Goal: Task Accomplishment & Management: Use online tool/utility

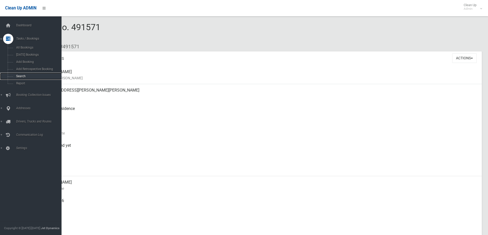
click at [17, 77] on span "Search" at bounding box center [38, 77] width 46 height 4
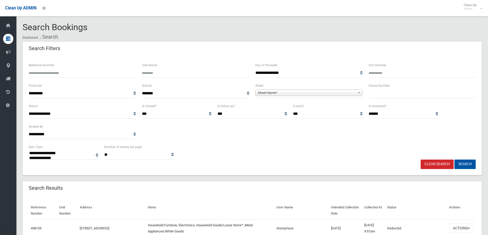
select select
click at [392, 97] on input "text" at bounding box center [421, 93] width 107 height 9
type input "**"
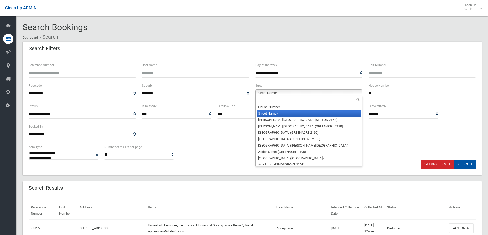
click at [360, 93] on b at bounding box center [359, 93] width 5 height 6
click at [323, 100] on input "text" at bounding box center [309, 100] width 104 height 6
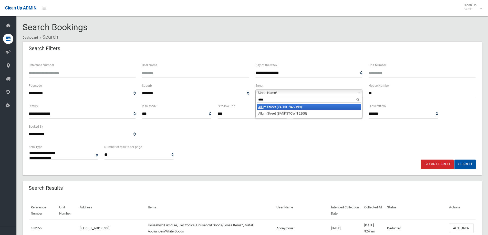
type input "*****"
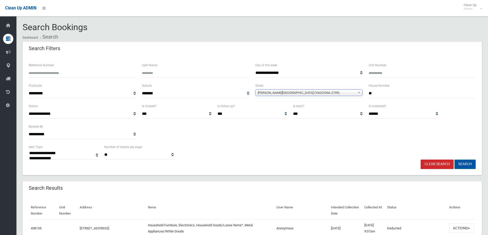
click at [463, 164] on button "Search" at bounding box center [464, 164] width 21 height 9
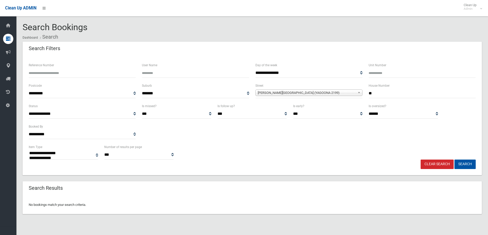
select select
click at [382, 92] on input "**" at bounding box center [421, 93] width 107 height 9
click at [472, 162] on button "Search" at bounding box center [464, 164] width 21 height 9
select select
click at [360, 91] on b at bounding box center [359, 93] width 5 height 6
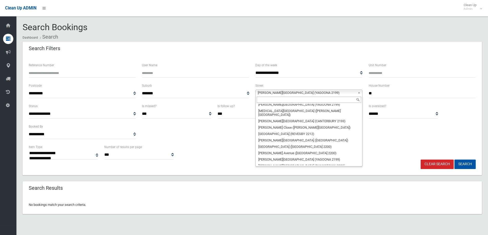
scroll to position [252, 0]
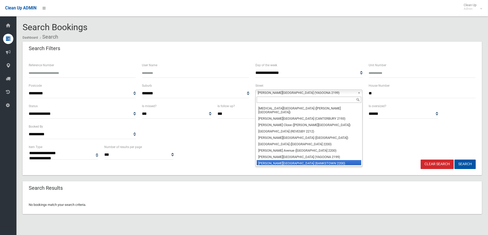
click at [336, 160] on li "[PERSON_NAME][GEOGRAPHIC_DATA] (BANKSTOWN 2200)" at bounding box center [309, 163] width 104 height 6
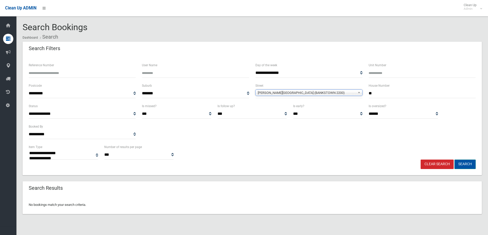
click at [463, 162] on button "Search" at bounding box center [464, 164] width 21 height 9
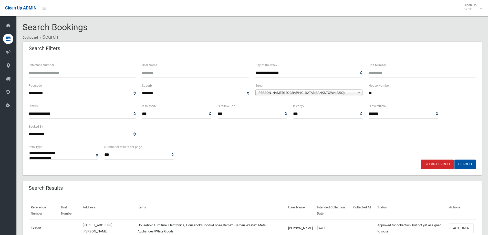
select select
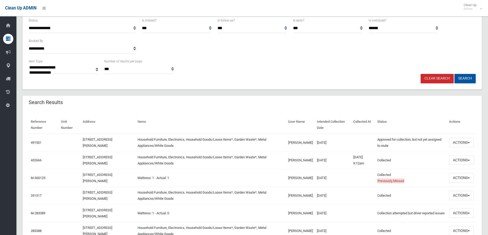
scroll to position [86, 0]
click at [470, 142] on button "Actions" at bounding box center [461, 142] width 25 height 9
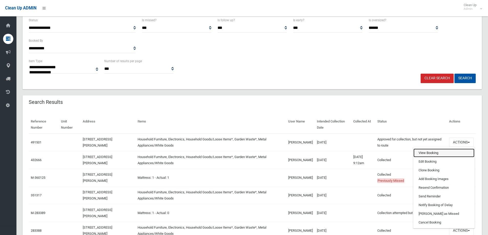
click at [431, 153] on link "View Booking" at bounding box center [443, 153] width 61 height 9
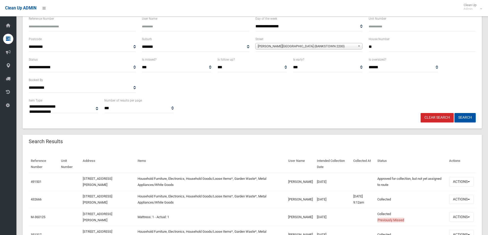
scroll to position [0, 0]
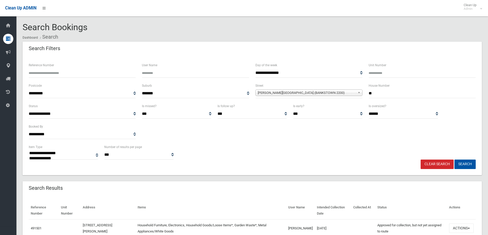
click at [441, 166] on link "Clear Search" at bounding box center [436, 164] width 33 height 9
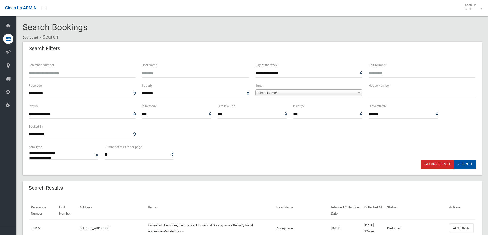
select select
click at [65, 75] on input "Reference Number" at bounding box center [82, 72] width 107 height 9
type input "******"
click at [454, 160] on button "Search" at bounding box center [464, 164] width 21 height 9
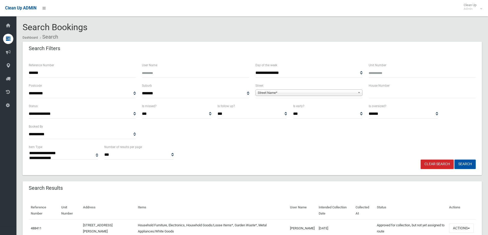
select select
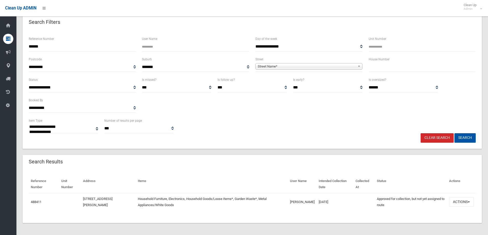
scroll to position [27, 0]
click at [471, 201] on button "Actions" at bounding box center [461, 201] width 25 height 9
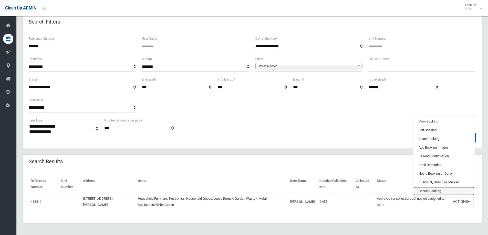
click at [451, 191] on link "Cancel Booking" at bounding box center [443, 191] width 61 height 9
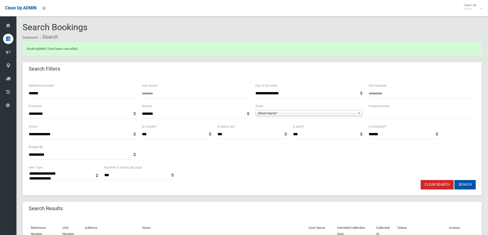
select select
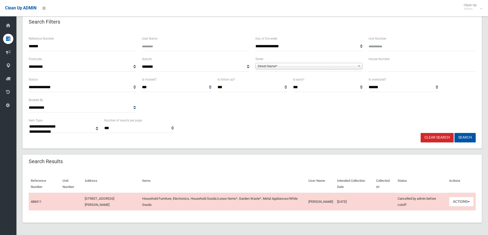
click at [442, 139] on link "Clear Search" at bounding box center [436, 137] width 33 height 9
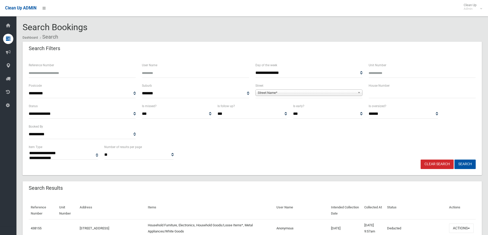
select select
click at [377, 93] on input "text" at bounding box center [421, 93] width 107 height 9
type input "**"
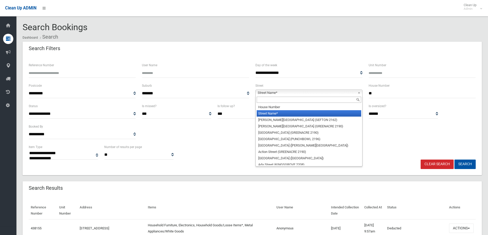
click at [361, 92] on b at bounding box center [359, 93] width 5 height 6
click at [320, 98] on input "text" at bounding box center [309, 100] width 104 height 6
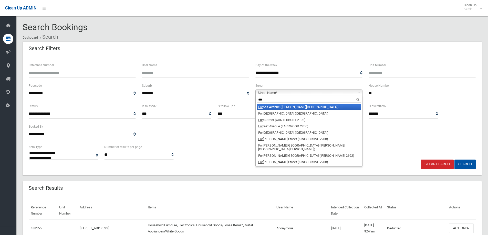
type input "****"
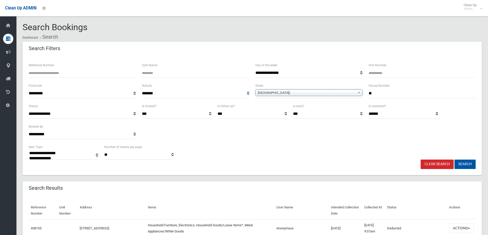
click at [461, 163] on button "Search" at bounding box center [464, 164] width 21 height 9
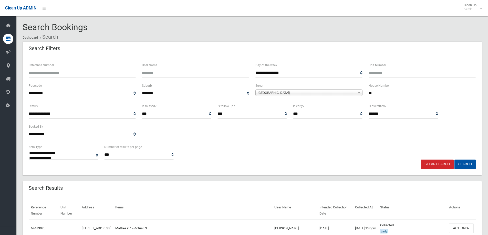
select select
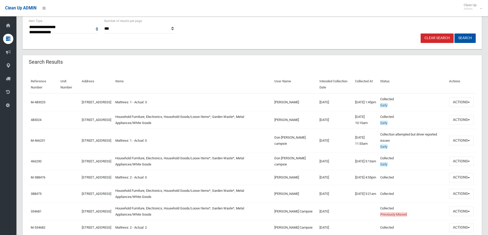
scroll to position [161, 0]
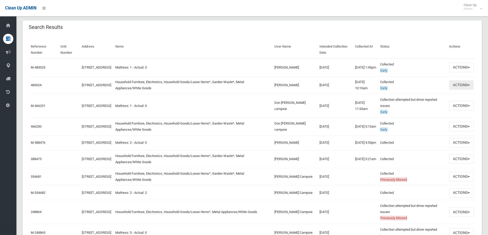
click at [469, 85] on span "button" at bounding box center [469, 85] width 2 height 1
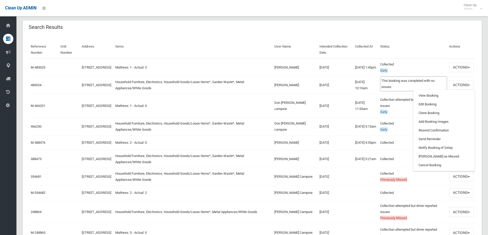
click at [434, 65] on td "Collected Early This booking was completed with no issues." at bounding box center [412, 68] width 69 height 18
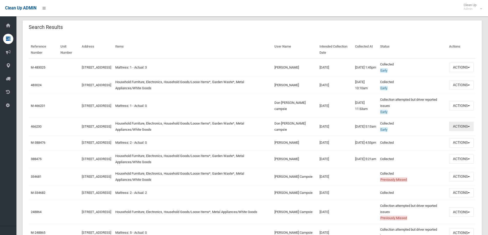
click at [471, 126] on button "Actions" at bounding box center [461, 126] width 25 height 9
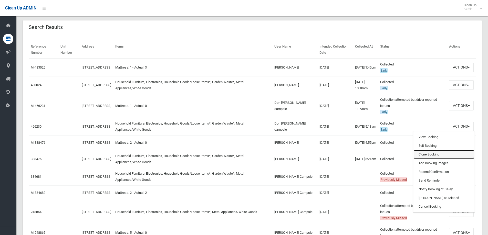
click at [439, 153] on link "Clone Booking" at bounding box center [443, 154] width 61 height 9
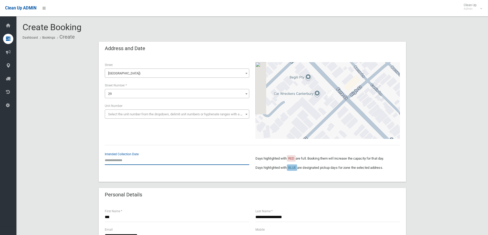
click at [122, 161] on input "text" at bounding box center [177, 160] width 144 height 9
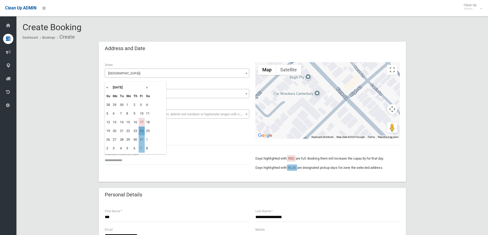
click at [142, 129] on td "24" at bounding box center [142, 131] width 6 height 9
type input "**********"
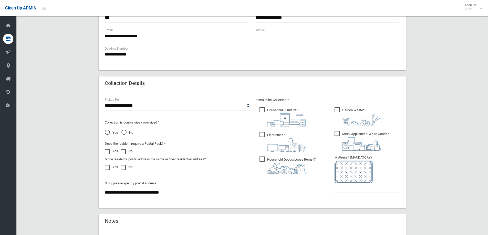
scroll to position [212, 0]
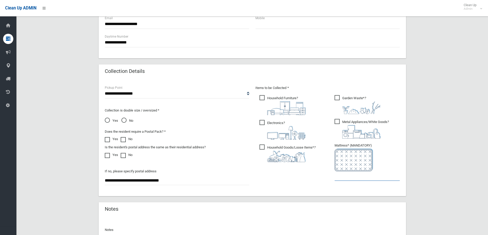
click at [346, 178] on input "text" at bounding box center [366, 176] width 65 height 9
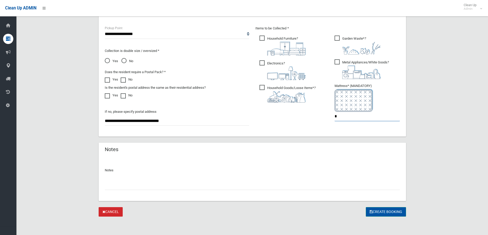
type input "*"
click at [380, 210] on button "Create Booking" at bounding box center [386, 211] width 40 height 9
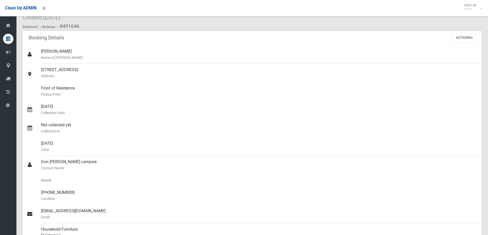
scroll to position [18, 0]
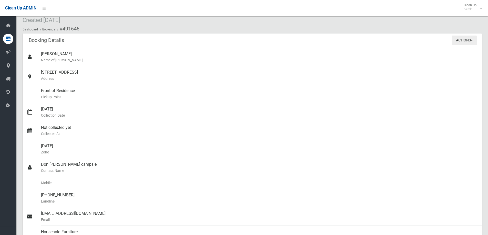
click at [472, 41] on button "Actions" at bounding box center [464, 40] width 25 height 9
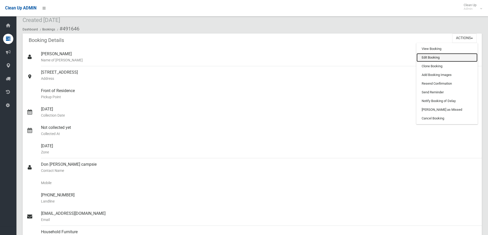
click at [439, 60] on link "Edit Booking" at bounding box center [446, 57] width 61 height 9
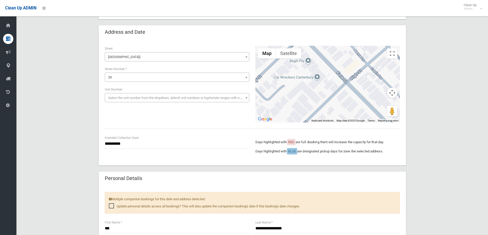
scroll to position [184, 0]
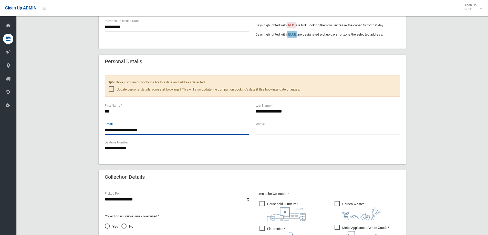
click at [112, 128] on input "**********" at bounding box center [177, 129] width 144 height 9
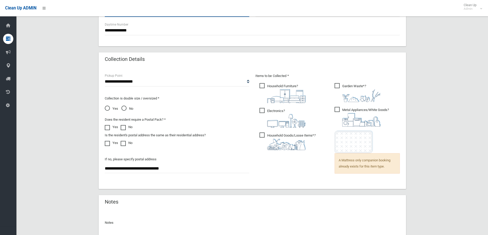
scroll to position [354, 0]
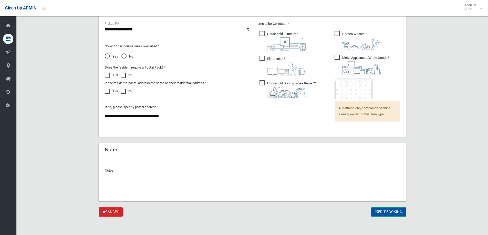
type input "**********"
click at [388, 211] on button "Edit Booking" at bounding box center [388, 212] width 35 height 9
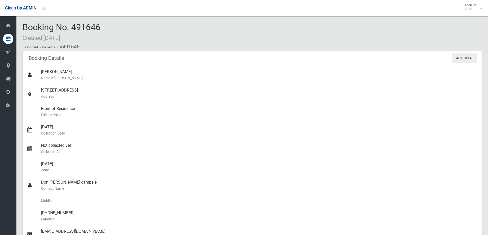
click at [472, 57] on button "Actions" at bounding box center [464, 58] width 25 height 9
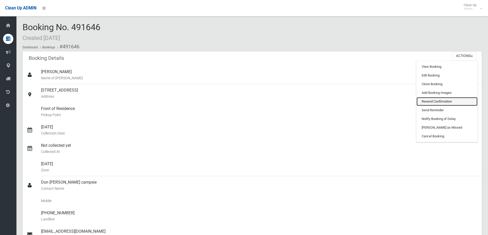
click at [452, 99] on link "Resend Confirmation" at bounding box center [446, 101] width 61 height 9
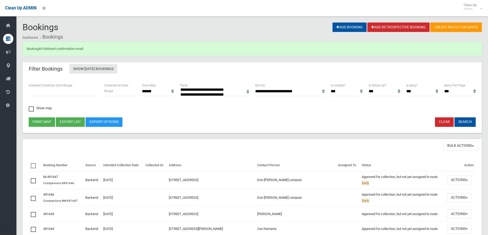
select select
click at [464, 119] on button "Search" at bounding box center [464, 122] width 21 height 9
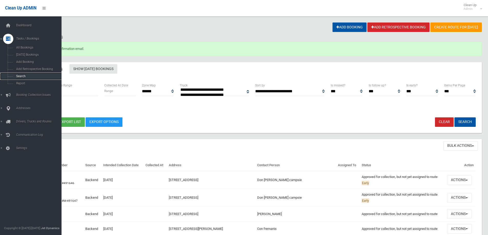
click at [27, 76] on span "Search" at bounding box center [38, 77] width 46 height 4
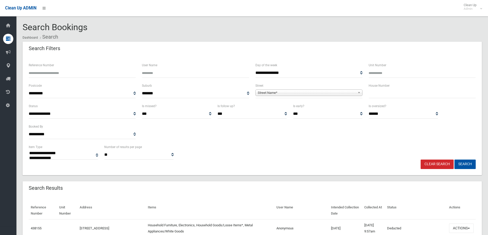
select select
click at [375, 93] on input "text" at bounding box center [421, 93] width 107 height 9
type input "****"
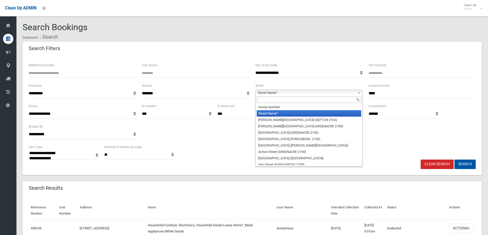
click at [357, 93] on b at bounding box center [359, 93] width 5 height 6
click at [325, 100] on input "text" at bounding box center [309, 100] width 104 height 6
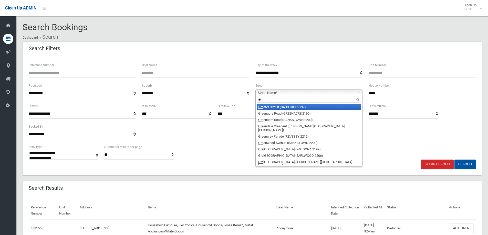
type input "*"
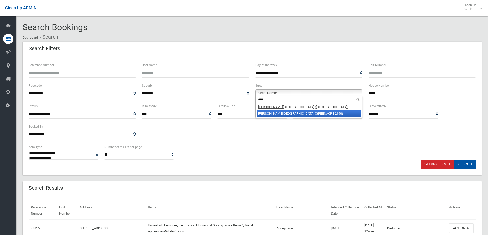
type input "****"
click at [304, 113] on li "Wang ee Road (GREENACRE 2190)" at bounding box center [309, 113] width 104 height 6
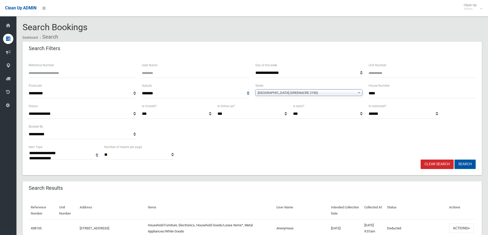
click at [464, 165] on button "Search" at bounding box center [464, 164] width 21 height 9
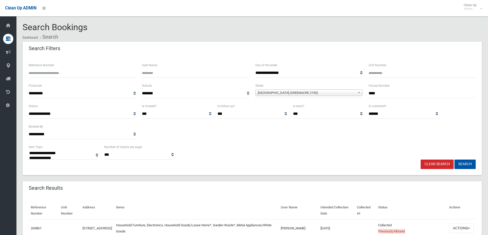
select select
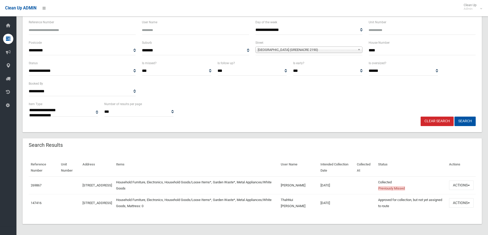
scroll to position [44, 0]
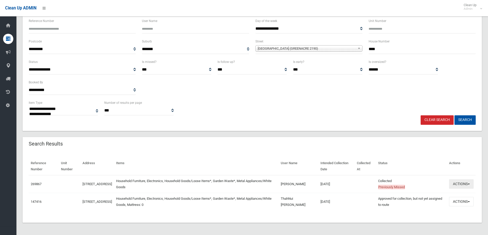
click at [469, 183] on button "Actions" at bounding box center [461, 183] width 25 height 9
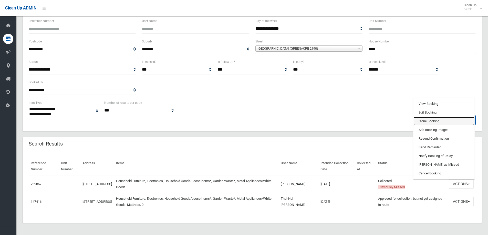
click at [437, 123] on link "Clone Booking" at bounding box center [443, 121] width 61 height 9
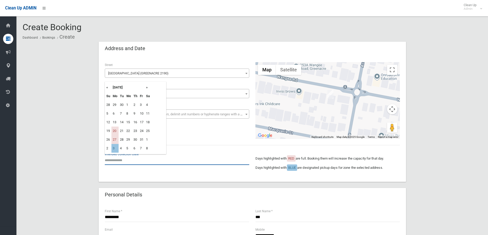
click at [116, 162] on input "text" at bounding box center [177, 160] width 144 height 9
click at [115, 149] on td "3" at bounding box center [114, 148] width 7 height 9
type input "**********"
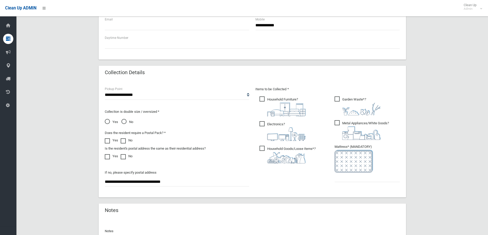
scroll to position [217, 0]
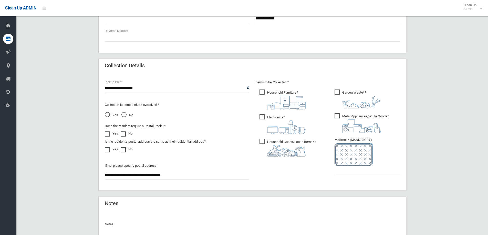
click at [124, 113] on span "No" at bounding box center [127, 115] width 12 height 6
click at [369, 173] on input "text" at bounding box center [366, 170] width 65 height 9
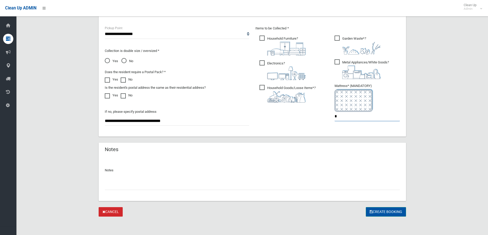
type input "*"
click at [377, 212] on button "Create Booking" at bounding box center [386, 211] width 40 height 9
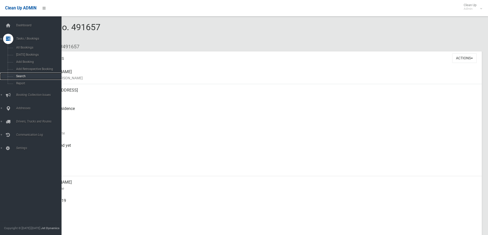
click at [19, 76] on span "Search" at bounding box center [38, 77] width 46 height 4
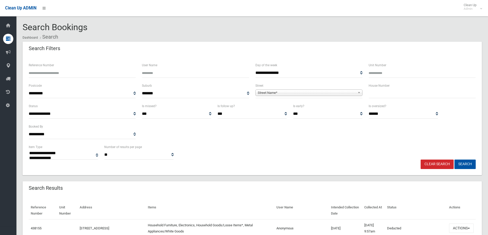
select select
click at [380, 95] on input "text" at bounding box center [421, 93] width 107 height 9
type input "**"
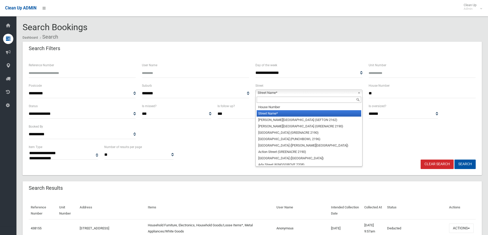
click at [360, 92] on b at bounding box center [359, 93] width 5 height 6
click at [320, 99] on input "text" at bounding box center [309, 100] width 104 height 6
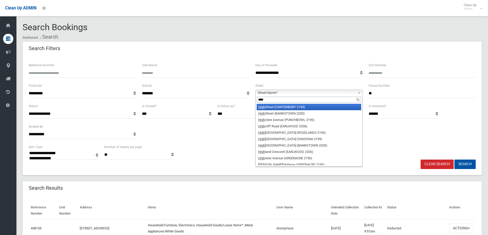
type input "****"
click at [374, 94] on input "**" at bounding box center [421, 93] width 107 height 9
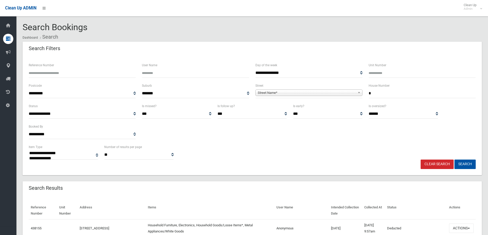
type input "*"
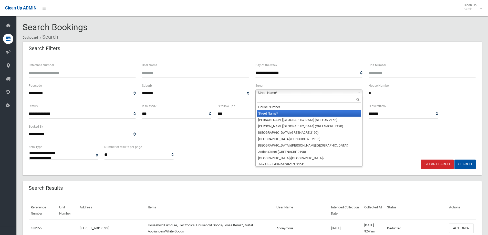
click at [357, 93] on b at bounding box center [359, 93] width 5 height 6
click at [290, 101] on input "text" at bounding box center [309, 100] width 104 height 6
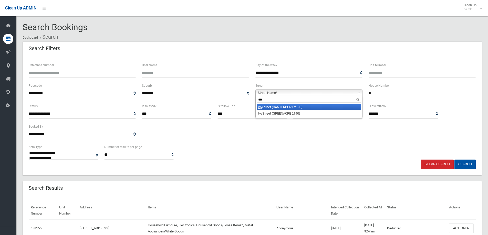
type input "***"
click at [282, 107] on li "Ivy Street (CANTERBURY 2193)" at bounding box center [309, 107] width 104 height 6
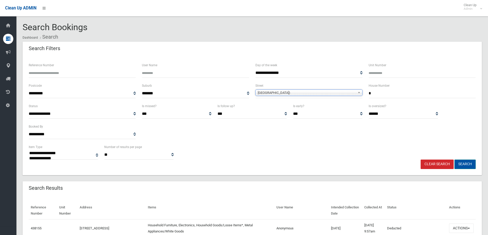
click at [467, 164] on button "Search" at bounding box center [464, 164] width 21 height 9
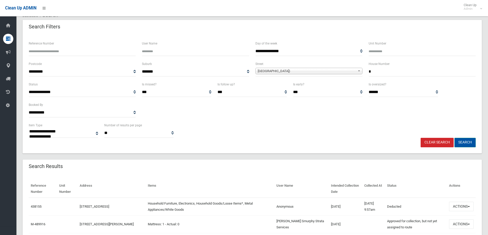
scroll to position [51, 0]
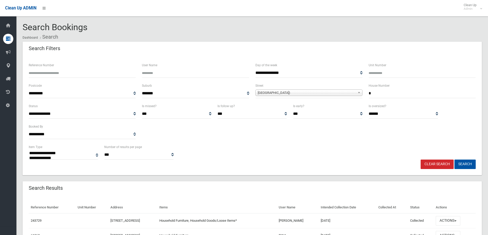
select select
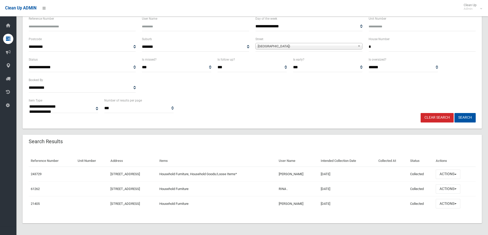
scroll to position [47, 0]
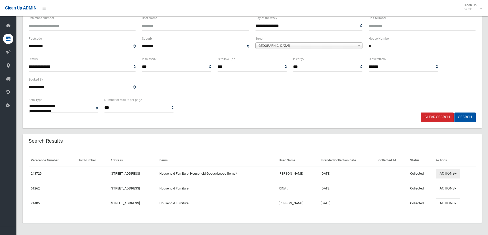
click at [458, 175] on button "Actions" at bounding box center [448, 173] width 25 height 9
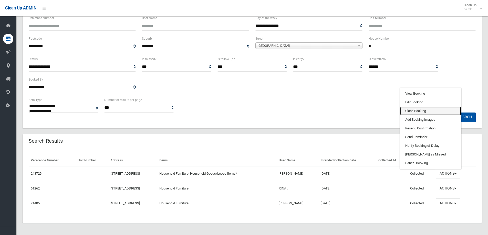
click at [425, 110] on link "Clone Booking" at bounding box center [430, 111] width 61 height 9
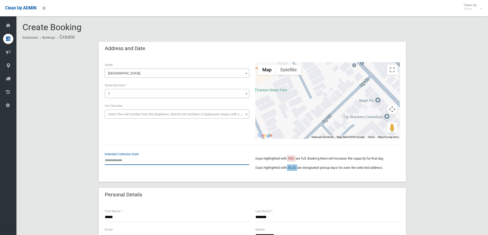
click at [121, 160] on input "text" at bounding box center [177, 160] width 144 height 9
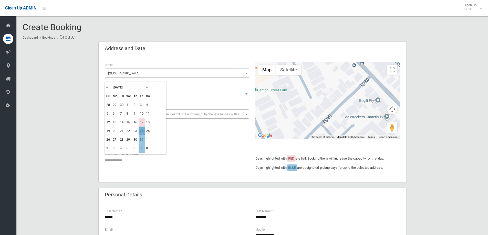
click at [142, 131] on td "24" at bounding box center [142, 131] width 6 height 9
type input "**********"
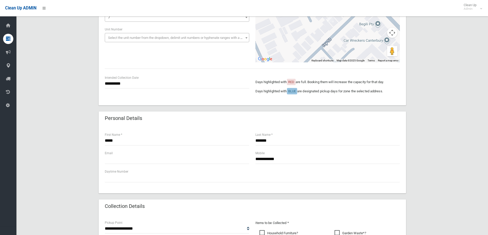
scroll to position [77, 0]
click at [132, 142] on input "*****" at bounding box center [177, 140] width 144 height 9
type input "*"
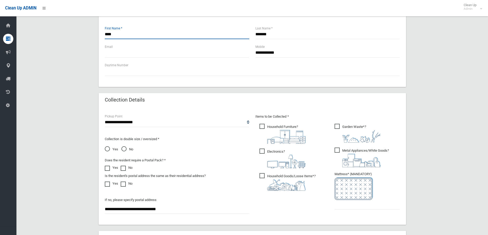
scroll to position [197, 0]
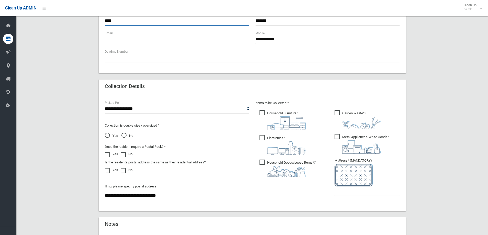
type input "****"
click at [261, 138] on span "Electronics ?" at bounding box center [282, 145] width 46 height 20
click at [337, 138] on span "Metal Appliances/White Goods ?" at bounding box center [361, 144] width 54 height 20
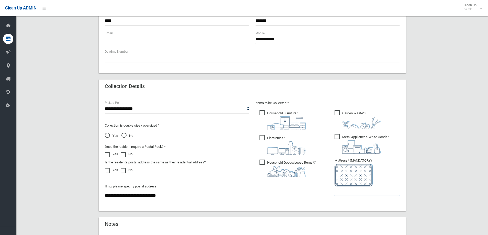
click at [346, 195] on input "text" at bounding box center [366, 191] width 65 height 9
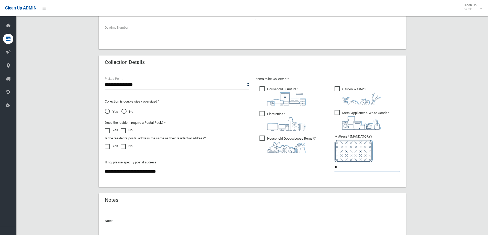
scroll to position [255, 0]
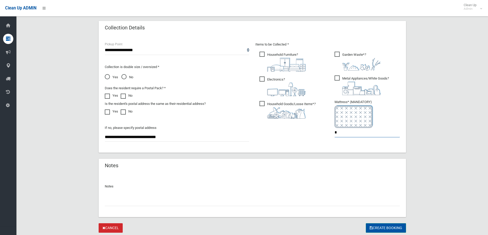
type input "*"
click at [393, 229] on button "Create Booking" at bounding box center [386, 228] width 40 height 9
